Goal: Transaction & Acquisition: Purchase product/service

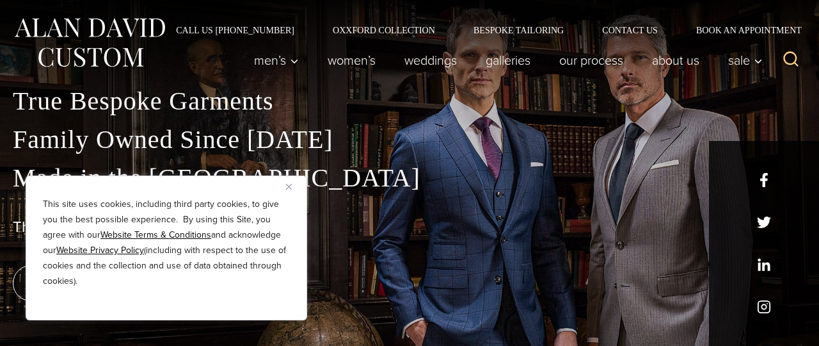
click at [292, 190] on button "Close" at bounding box center [293, 186] width 15 height 15
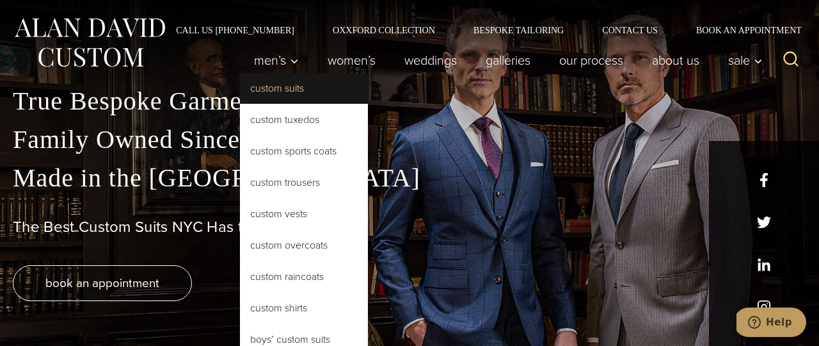
click at [280, 96] on link "Custom Suits" at bounding box center [304, 88] width 128 height 31
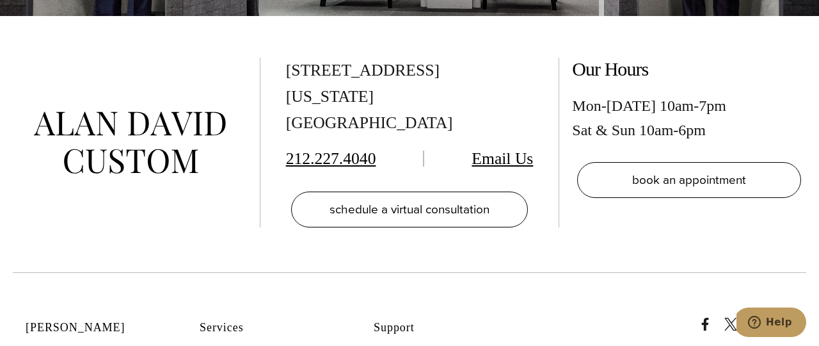
scroll to position [6510, 0]
